Goal: Go to known website: Go to known website

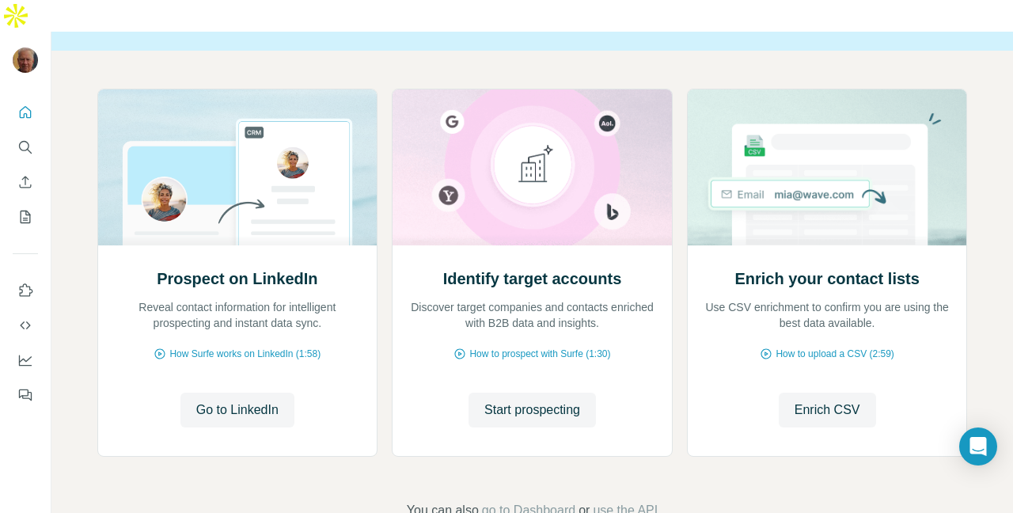
scroll to position [153, 0]
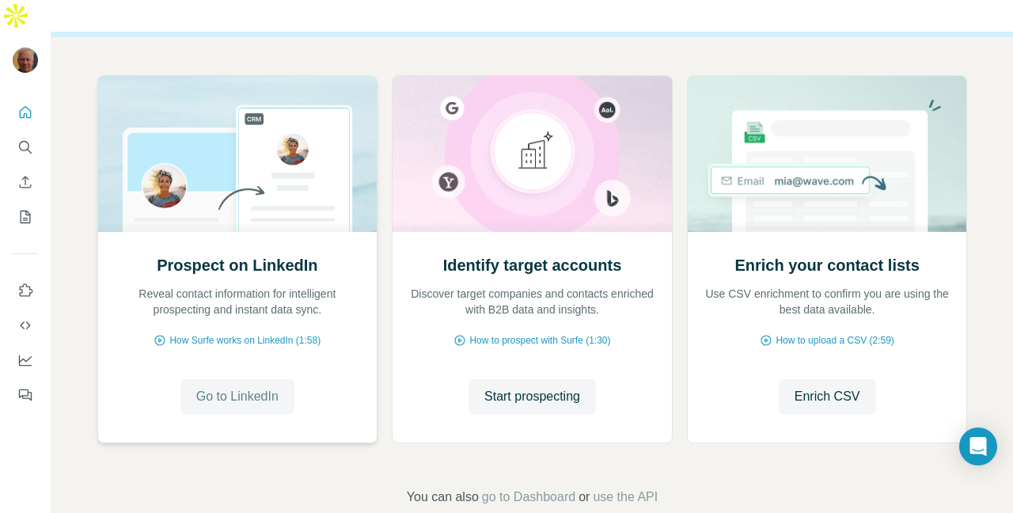
click at [260, 387] on span "Go to LinkedIn" at bounding box center [237, 396] width 82 height 19
